Goal: Transaction & Acquisition: Purchase product/service

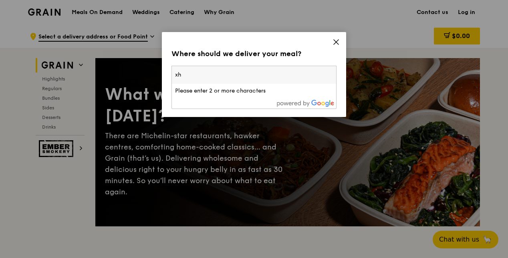
type input "x"
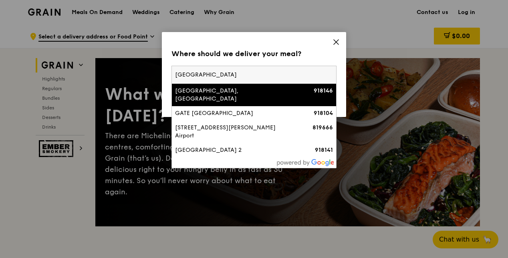
type input "[GEOGRAPHIC_DATA]"
click at [258, 95] on div "[GEOGRAPHIC_DATA], [GEOGRAPHIC_DATA]" at bounding box center [234, 95] width 119 height 16
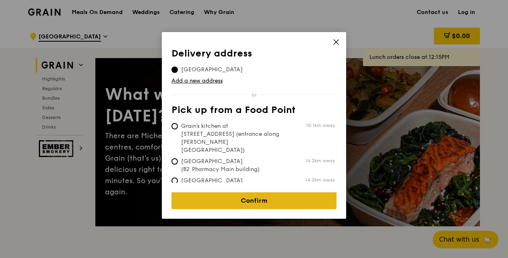
click at [248, 195] on link "Confirm" at bounding box center [253, 200] width 165 height 17
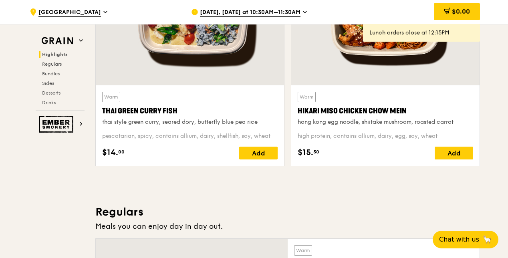
scroll to position [337, 0]
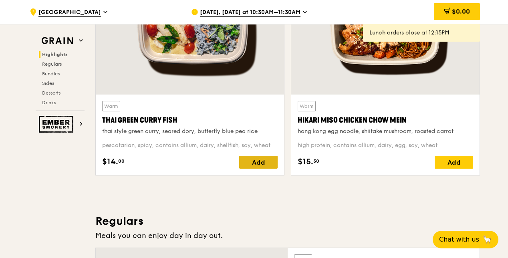
click at [256, 165] on div "Add" at bounding box center [258, 162] width 38 height 13
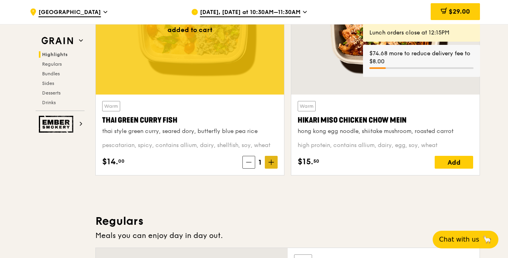
click at [273, 163] on icon at bounding box center [271, 162] width 6 height 6
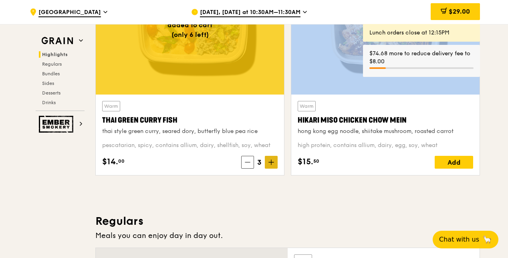
click at [273, 163] on icon at bounding box center [271, 162] width 6 height 6
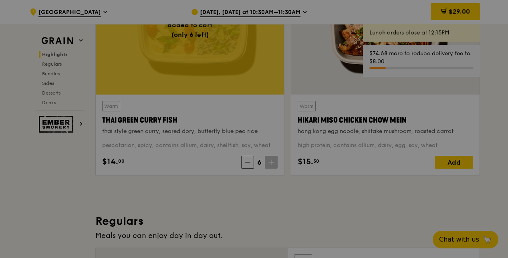
click at [273, 163] on div at bounding box center [254, 129] width 508 height 258
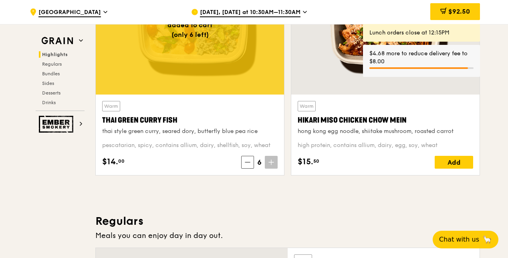
click at [273, 163] on icon at bounding box center [271, 162] width 6 height 6
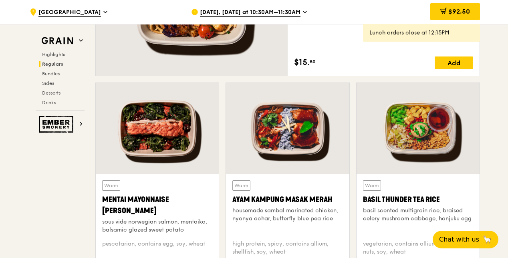
scroll to position [656, 0]
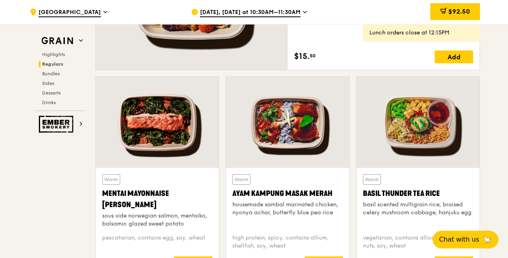
click at [299, 16] on div "[DATE], [DATE] at 10:30AM–11:30AM" at bounding box center [265, 12] width 149 height 24
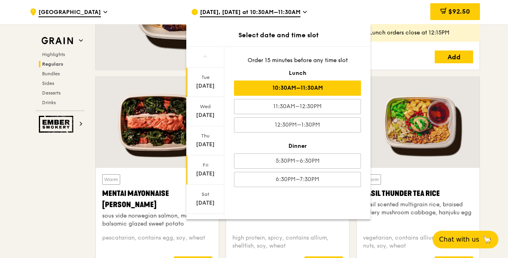
scroll to position [73, 0]
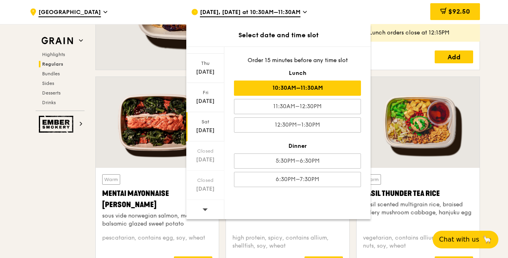
click at [213, 129] on div "[DATE]" at bounding box center [206, 131] width 36 height 8
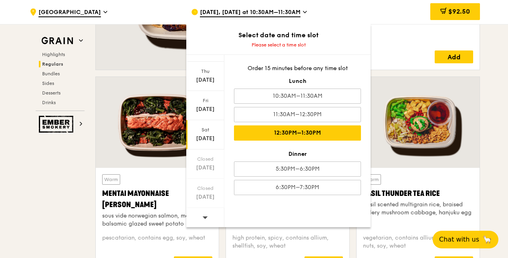
click at [284, 136] on div "12:30PM–1:30PM" at bounding box center [297, 132] width 127 height 15
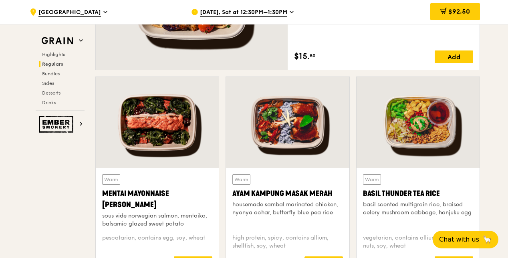
click at [279, 12] on span "[DATE], Sat at 12:30PM–1:30PM" at bounding box center [243, 12] width 87 height 9
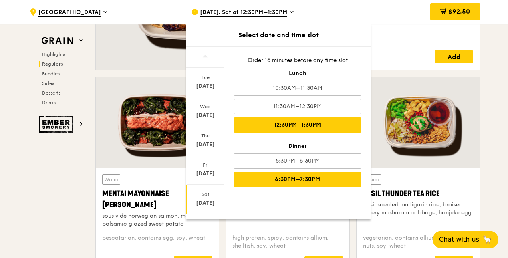
click at [268, 172] on div "6:30PM–7:30PM" at bounding box center [297, 179] width 127 height 15
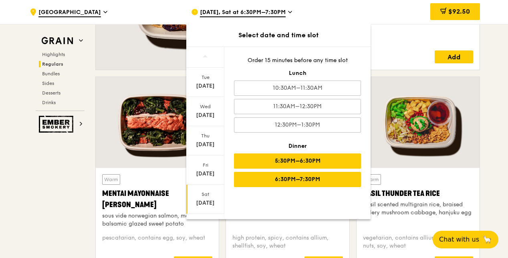
click at [244, 160] on div "5:30PM–6:30PM" at bounding box center [297, 160] width 127 height 15
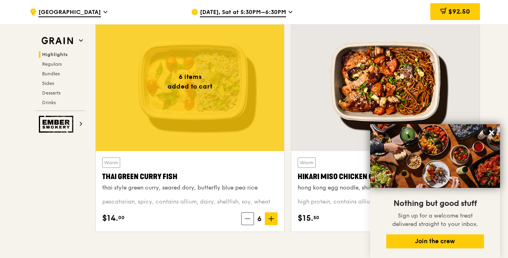
scroll to position [333, 0]
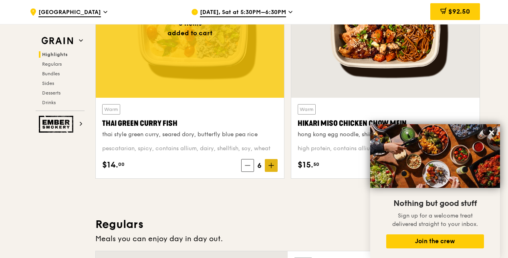
click at [272, 163] on icon at bounding box center [271, 166] width 6 height 6
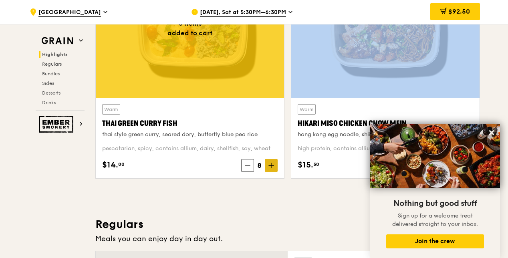
click at [272, 163] on icon at bounding box center [271, 166] width 6 height 6
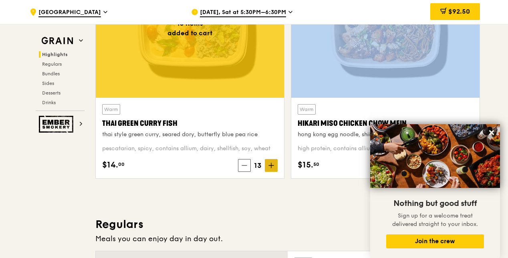
click at [272, 163] on icon at bounding box center [271, 166] width 6 height 6
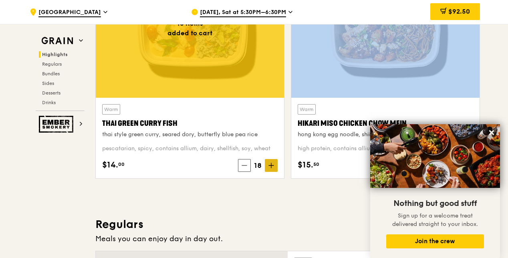
click at [272, 163] on icon at bounding box center [271, 166] width 6 height 6
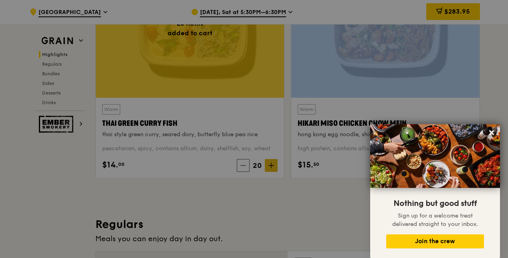
type input "20"
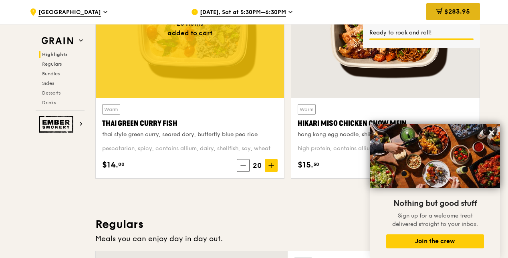
click at [447, 9] on span "$283.95" at bounding box center [457, 12] width 26 height 8
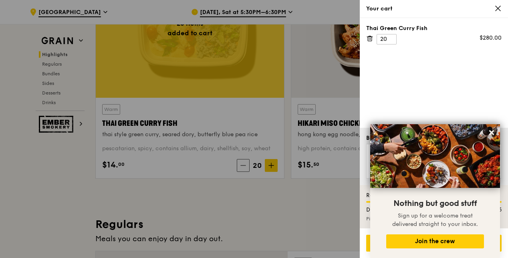
click at [447, 9] on div "Your cart" at bounding box center [433, 9] width 135 height 8
click at [490, 133] on icon at bounding box center [491, 132] width 7 height 7
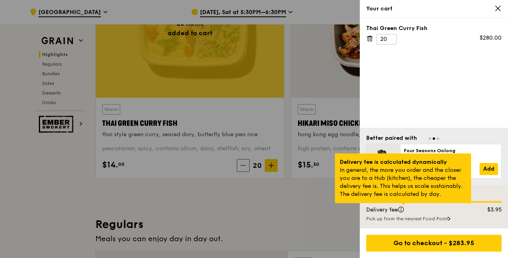
click at [402, 205] on div at bounding box center [403, 204] width 4 height 2
